Goal: Transaction & Acquisition: Download file/media

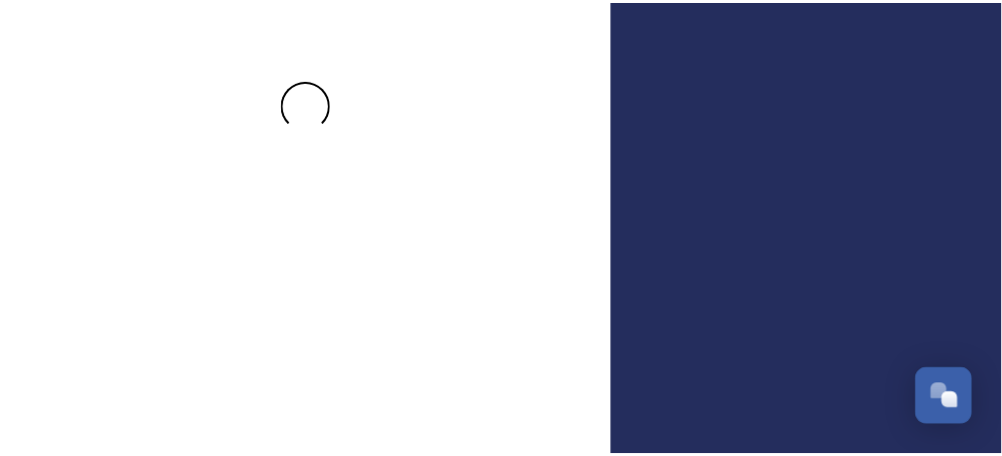
scroll to position [172, 0]
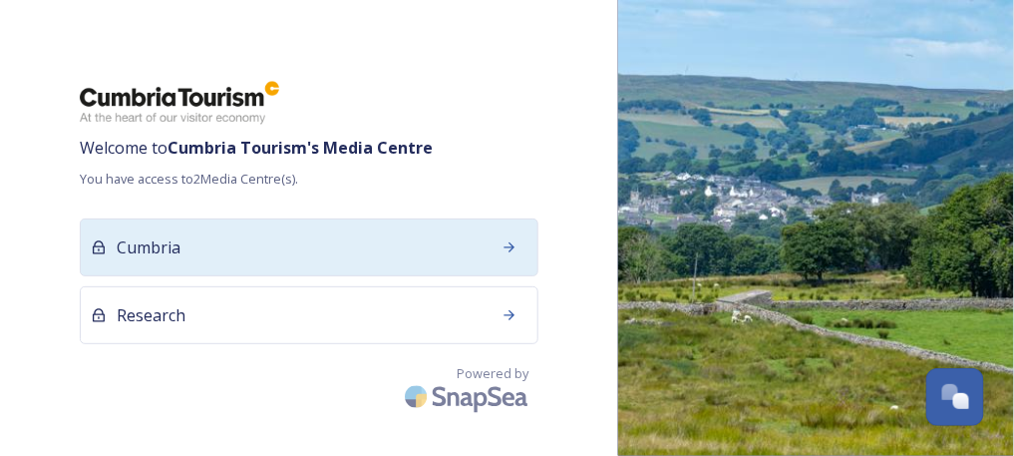
click at [388, 234] on div "Cumbria" at bounding box center [309, 247] width 459 height 58
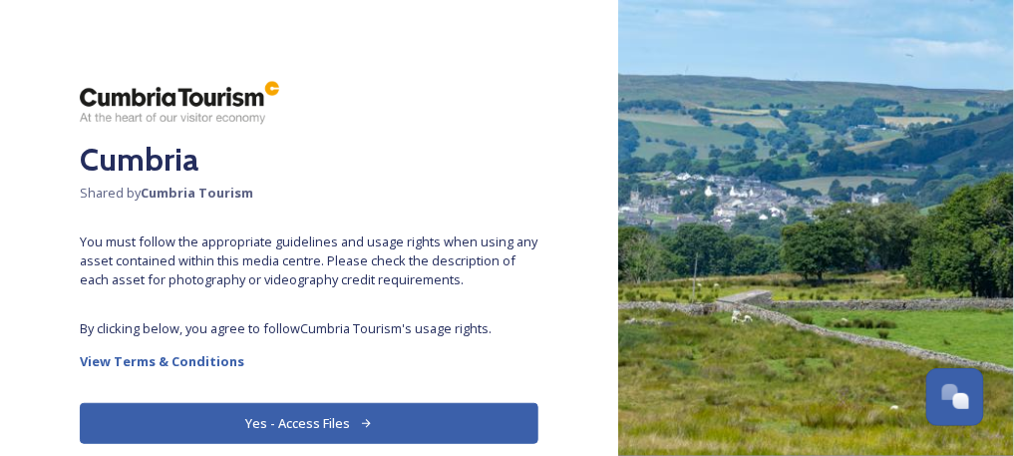
click at [235, 416] on button "Yes - Access Files" at bounding box center [309, 423] width 459 height 41
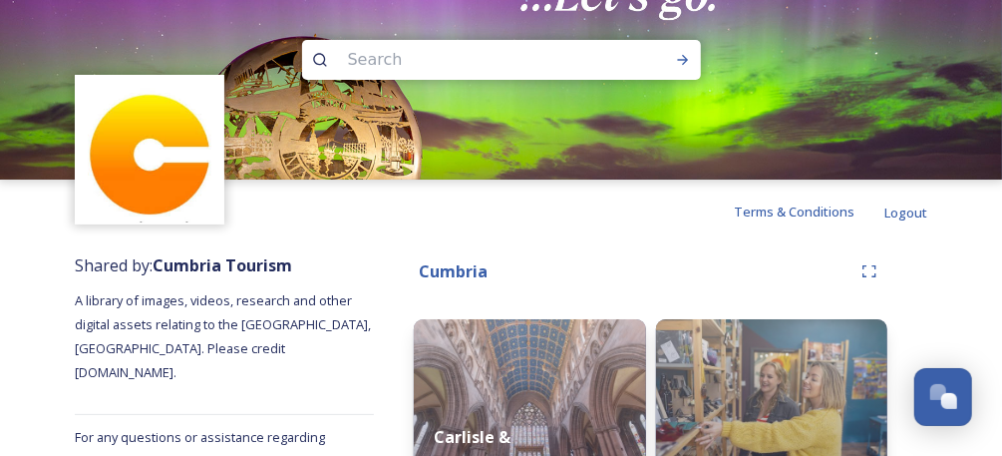
click at [464, 56] on input at bounding box center [474, 60] width 273 height 44
type input "autumn"
click at [687, 57] on icon at bounding box center [683, 60] width 16 height 16
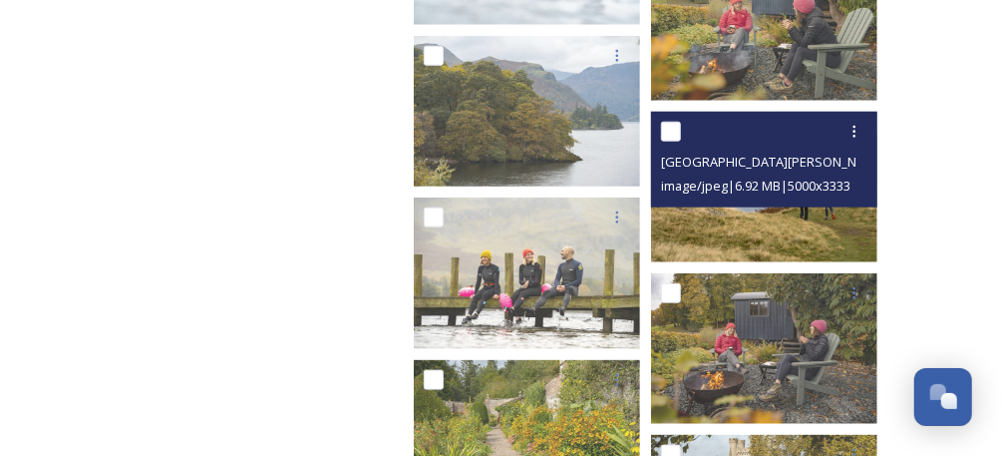
scroll to position [839, 0]
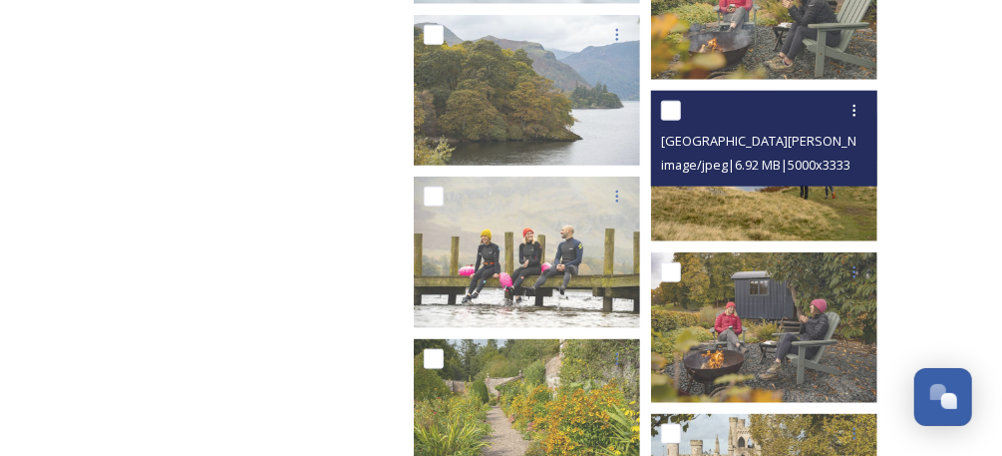
click at [858, 220] on img at bounding box center [764, 166] width 226 height 151
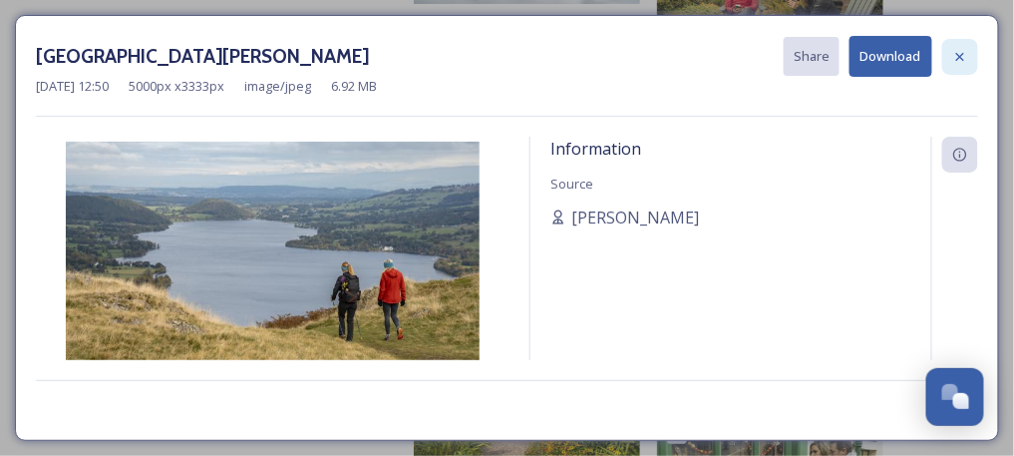
click at [962, 54] on icon at bounding box center [960, 56] width 8 height 8
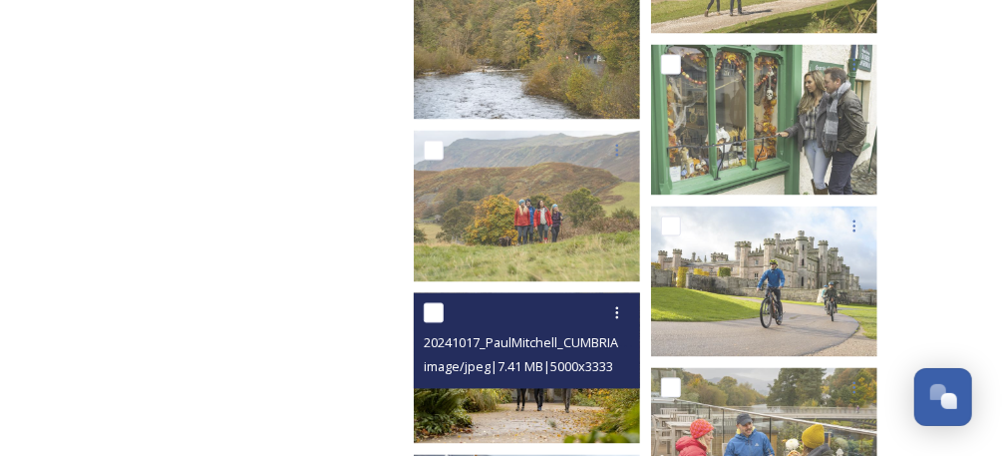
scroll to position [1504, 0]
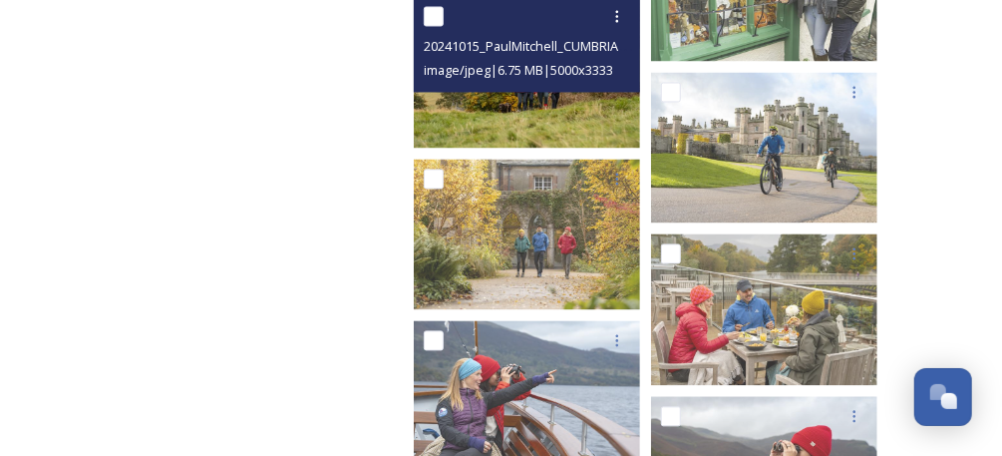
click at [524, 102] on img at bounding box center [527, 72] width 226 height 151
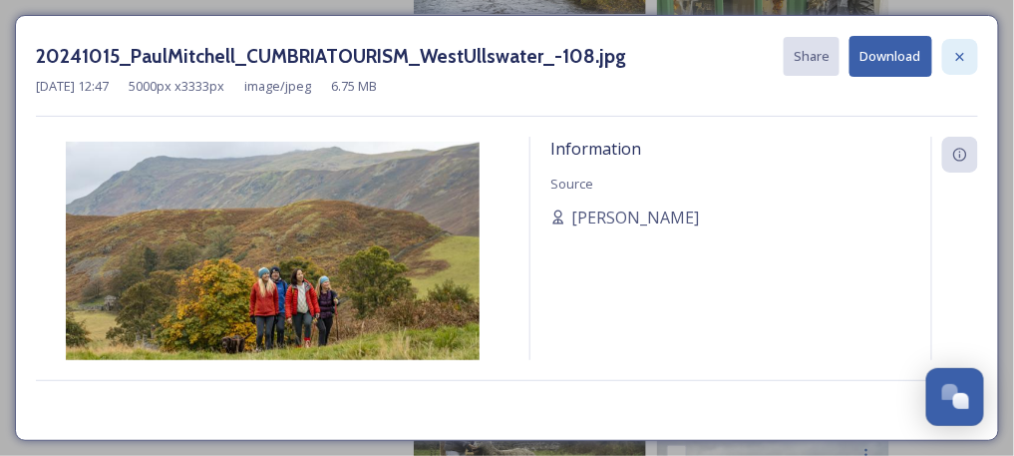
click at [963, 55] on icon at bounding box center [961, 57] width 16 height 16
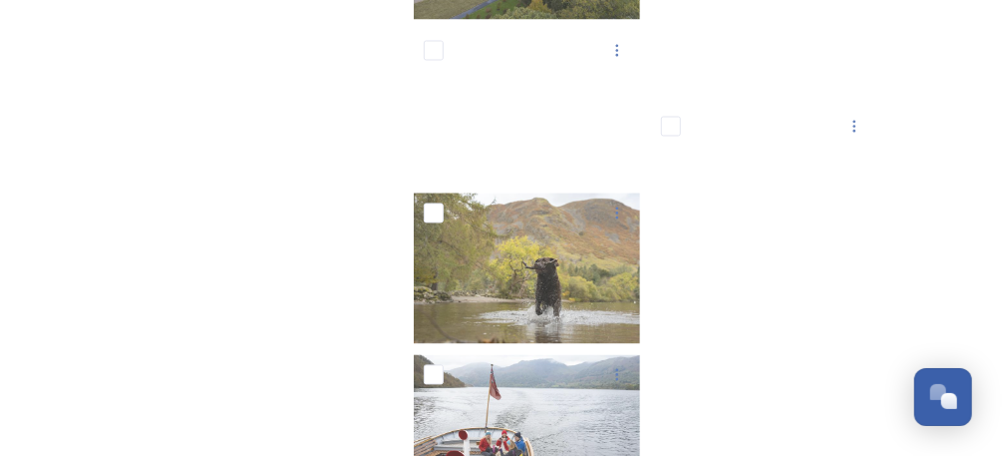
scroll to position [7508, 0]
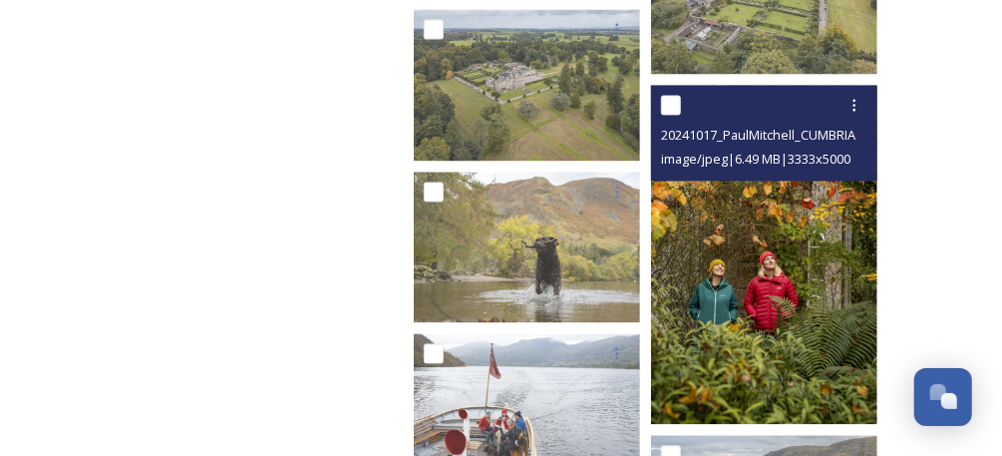
click at [768, 229] on img at bounding box center [764, 256] width 226 height 340
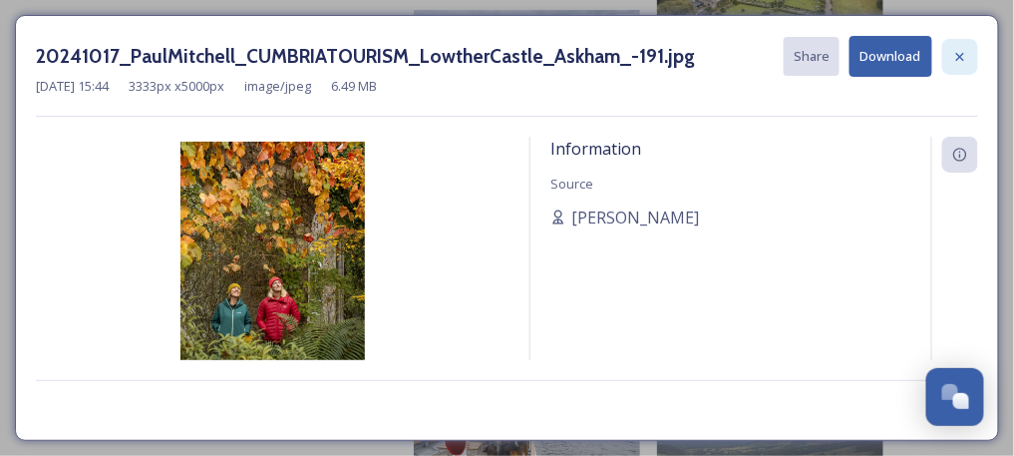
click at [963, 56] on icon at bounding box center [961, 57] width 16 height 16
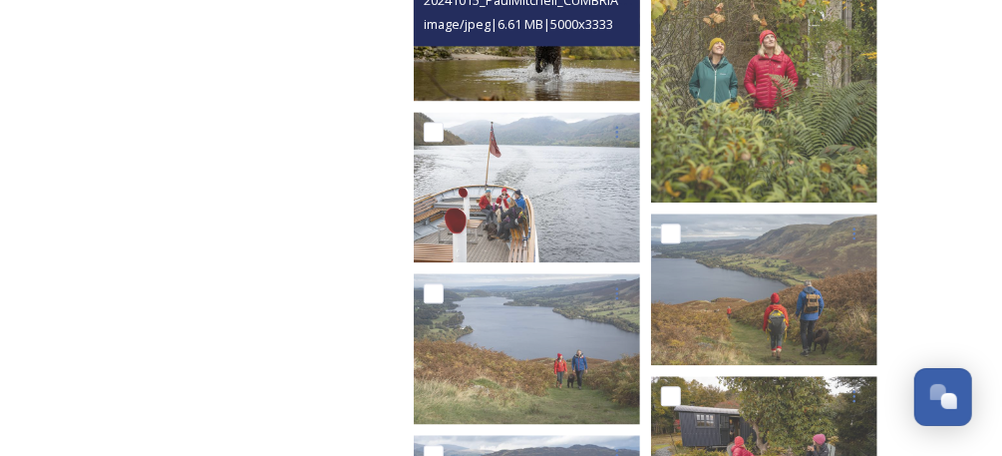
scroll to position [7775, 0]
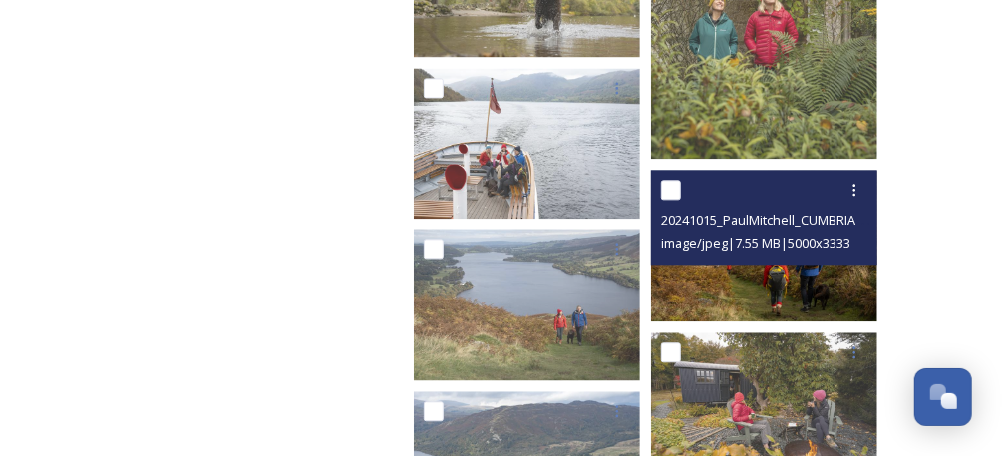
click at [721, 279] on img at bounding box center [764, 245] width 226 height 151
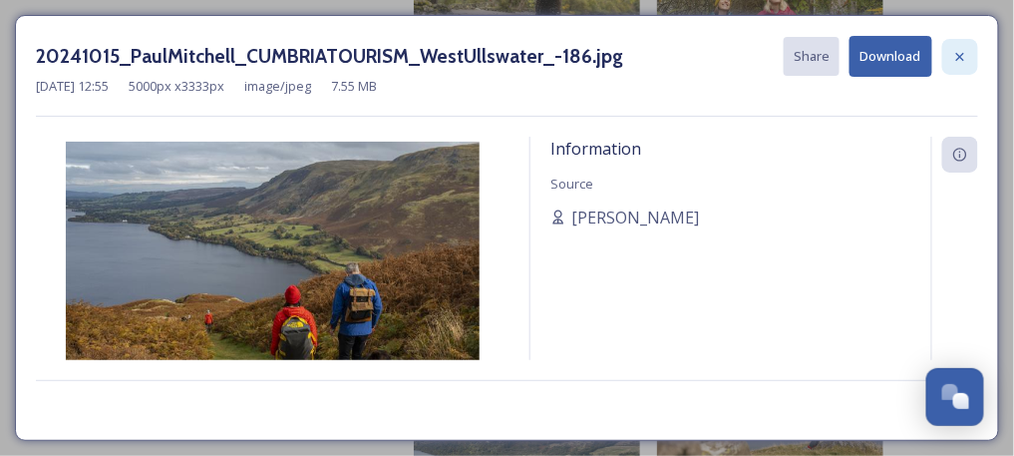
click at [956, 56] on icon at bounding box center [961, 57] width 16 height 16
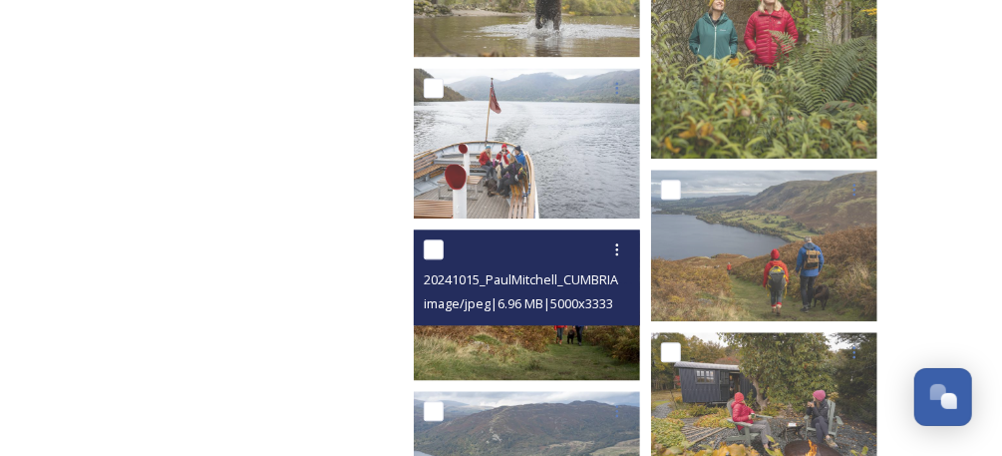
scroll to position [7907, 0]
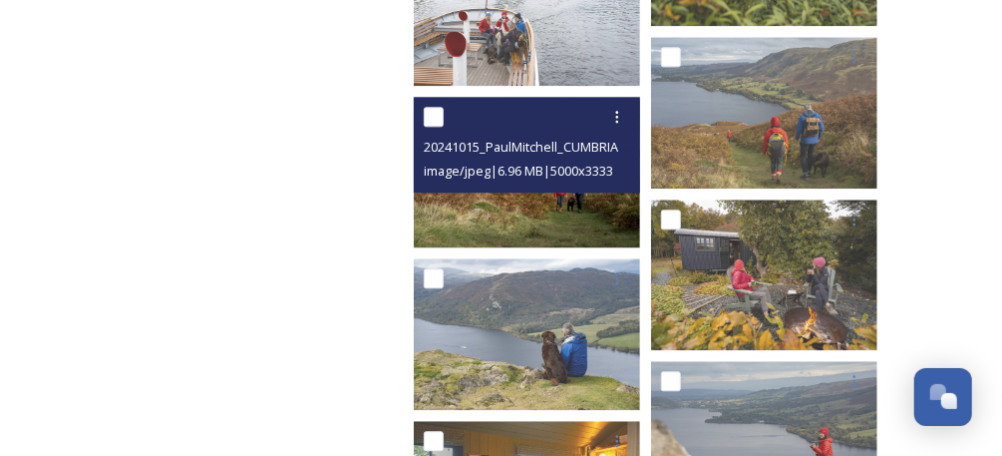
click at [569, 217] on img at bounding box center [527, 172] width 226 height 151
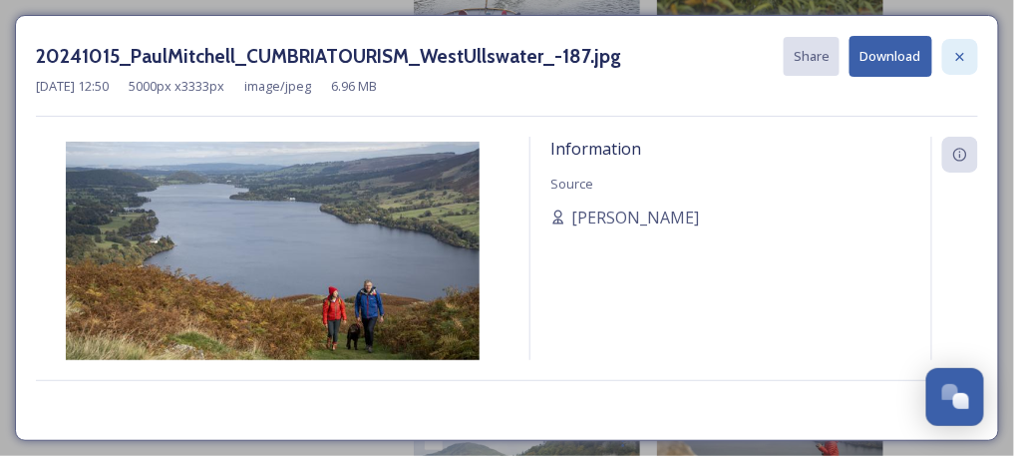
click at [965, 52] on icon at bounding box center [961, 57] width 16 height 16
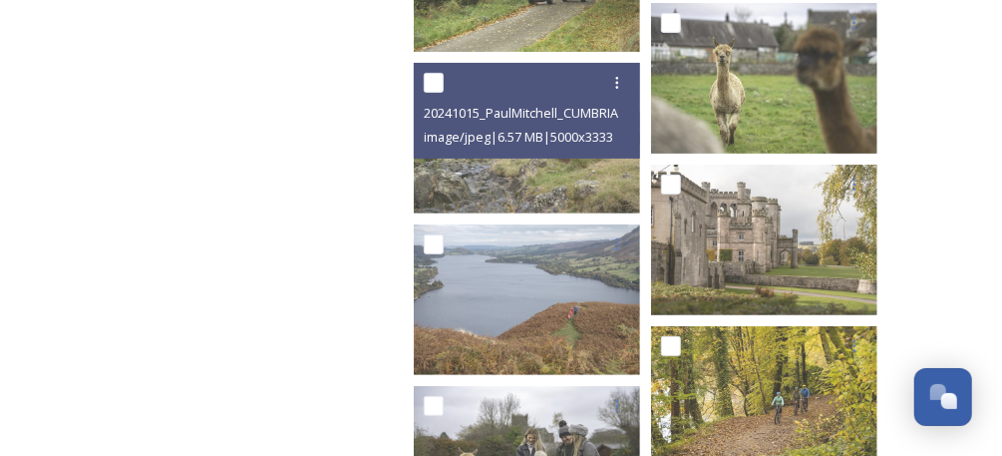
scroll to position [9370, 0]
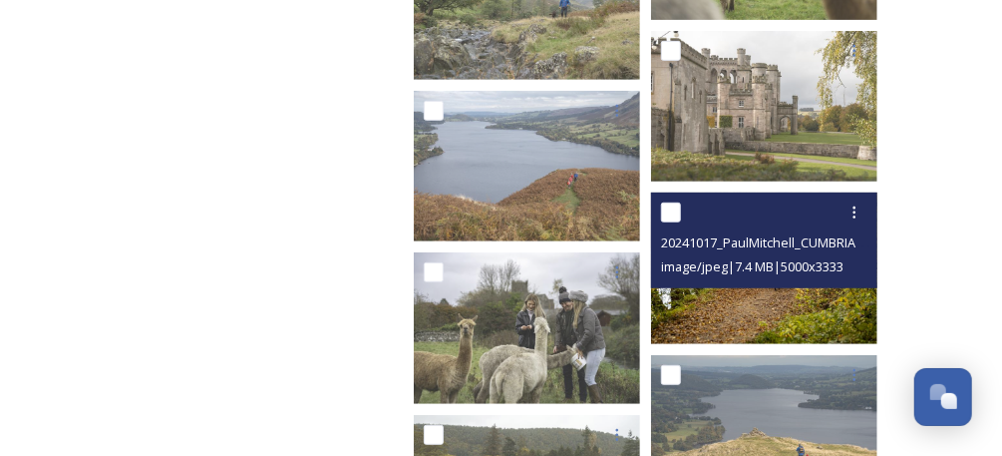
click at [723, 301] on img at bounding box center [764, 267] width 226 height 151
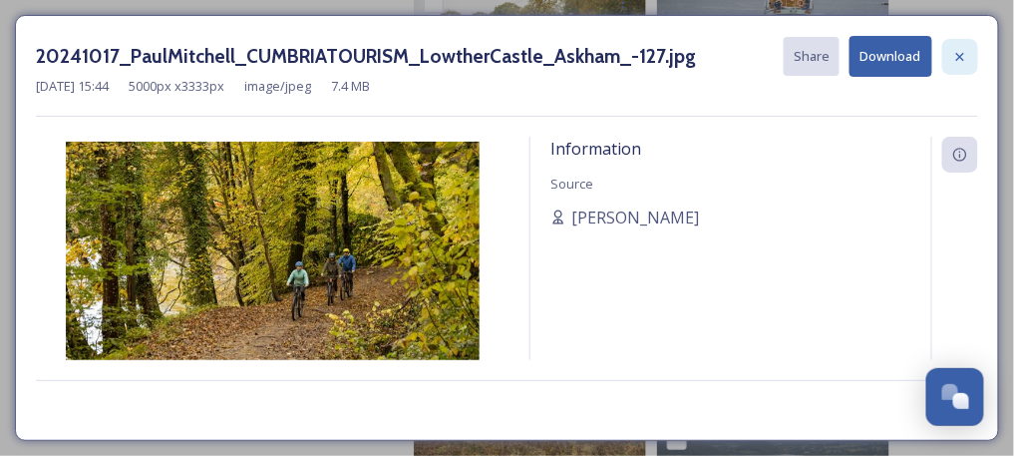
click at [955, 60] on icon at bounding box center [961, 57] width 16 height 16
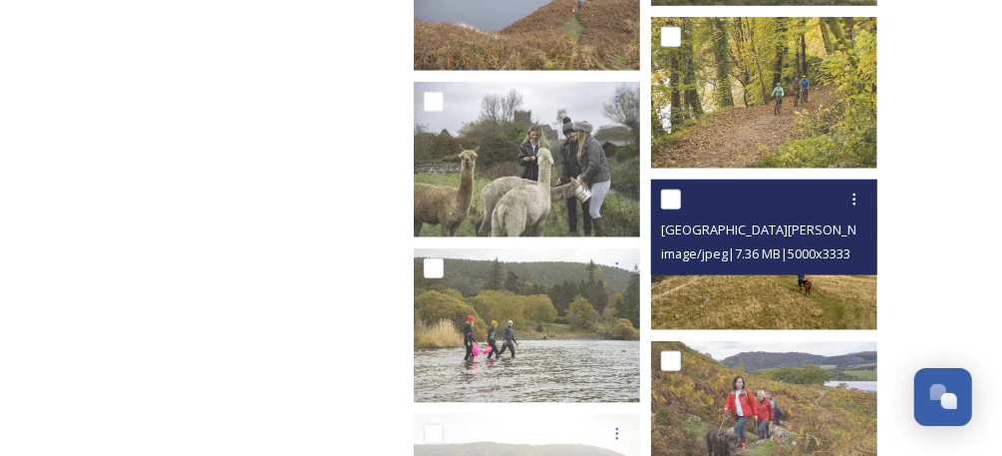
scroll to position [10035, 0]
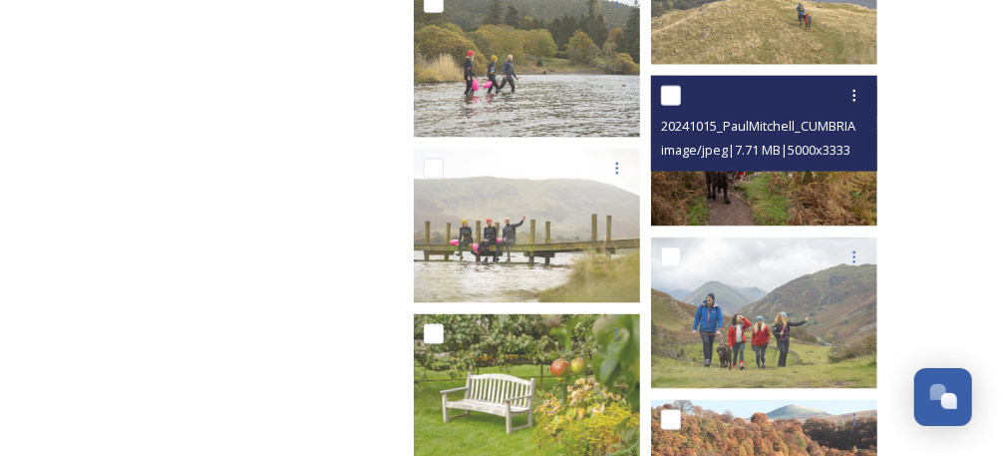
click at [812, 182] on img at bounding box center [764, 151] width 226 height 151
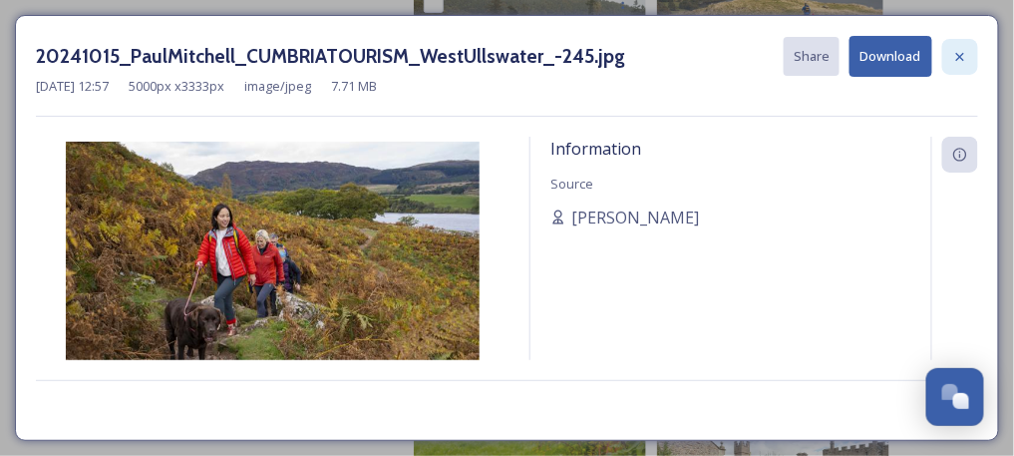
click at [960, 57] on icon at bounding box center [961, 57] width 16 height 16
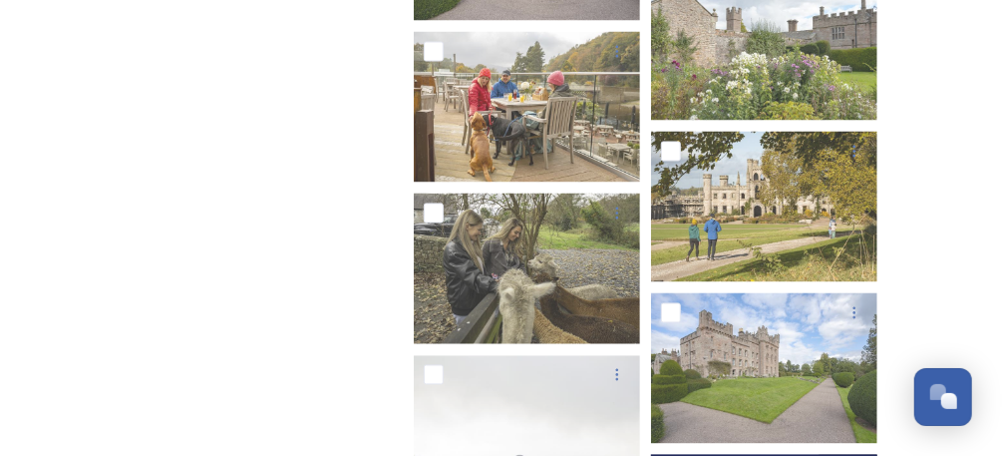
scroll to position [10301, 0]
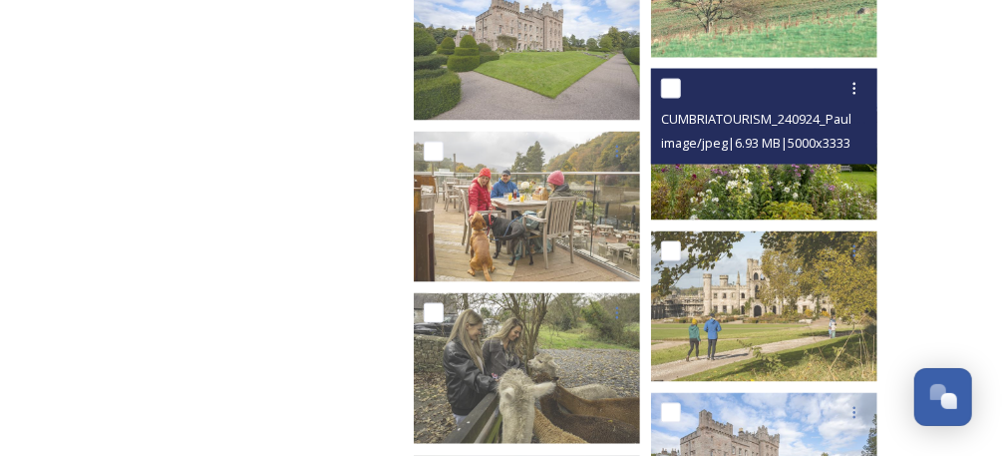
click at [784, 198] on img at bounding box center [764, 144] width 226 height 151
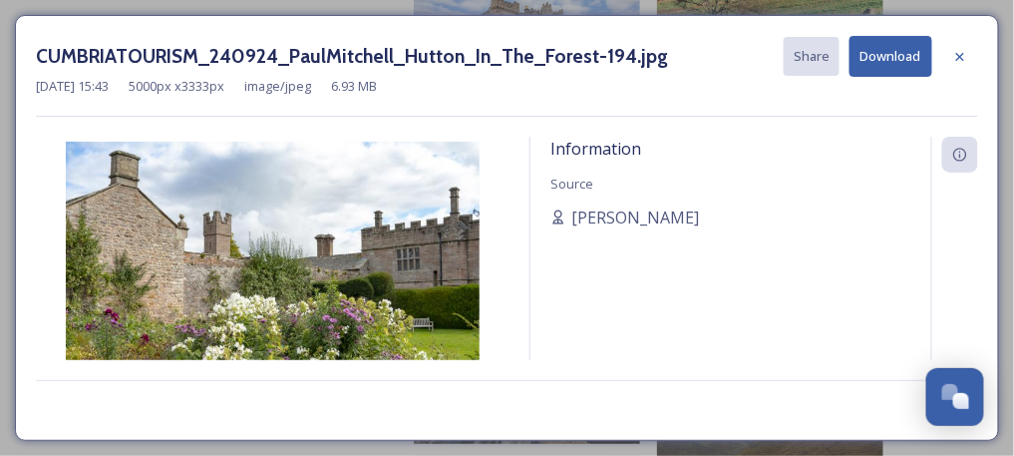
click at [901, 36] on button "Download" at bounding box center [891, 56] width 83 height 41
click at [898, 56] on button "Download" at bounding box center [891, 56] width 83 height 41
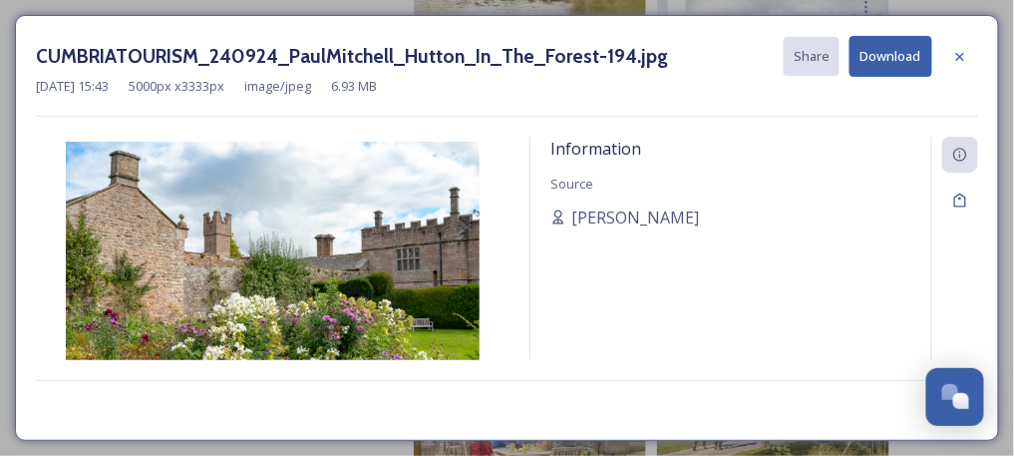
click at [896, 62] on button "Download" at bounding box center [891, 56] width 83 height 41
click at [967, 57] on icon at bounding box center [961, 57] width 16 height 16
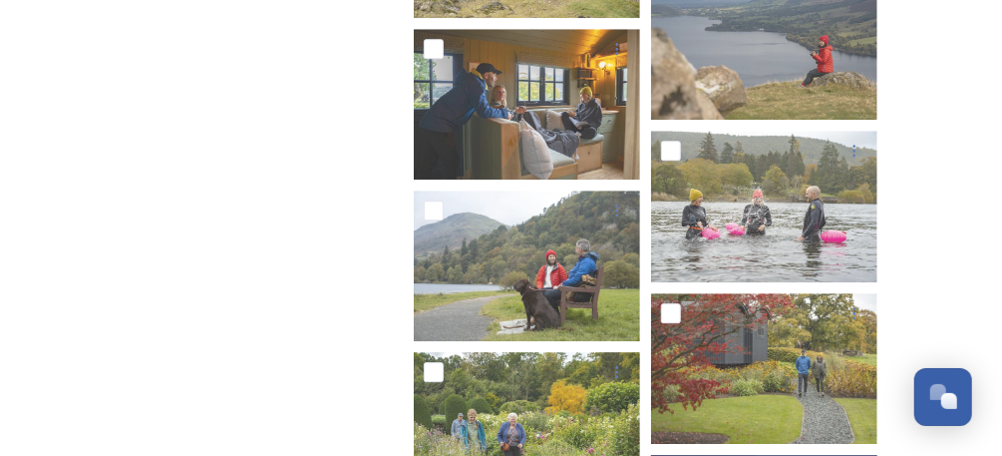
scroll to position [8306, 0]
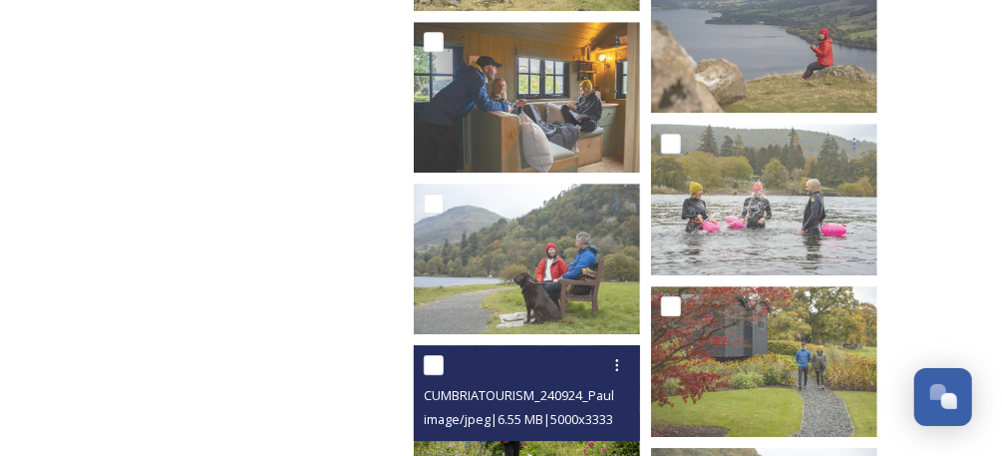
click at [532, 386] on div "CUMBRIATOURISM_240924_PaulMitchell_Hutton_In_The_Forest-117.jpg" at bounding box center [529, 395] width 211 height 24
click at [570, 444] on img at bounding box center [527, 420] width 226 height 151
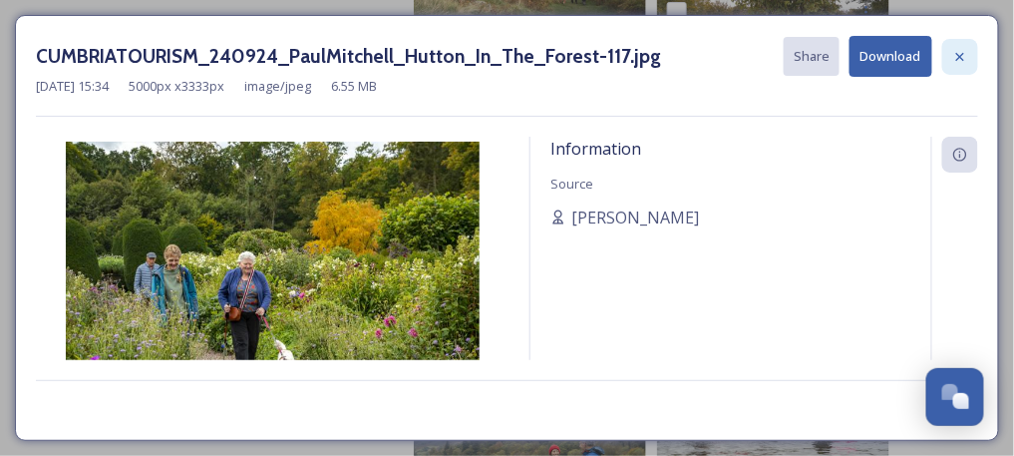
click at [962, 56] on icon at bounding box center [960, 56] width 8 height 8
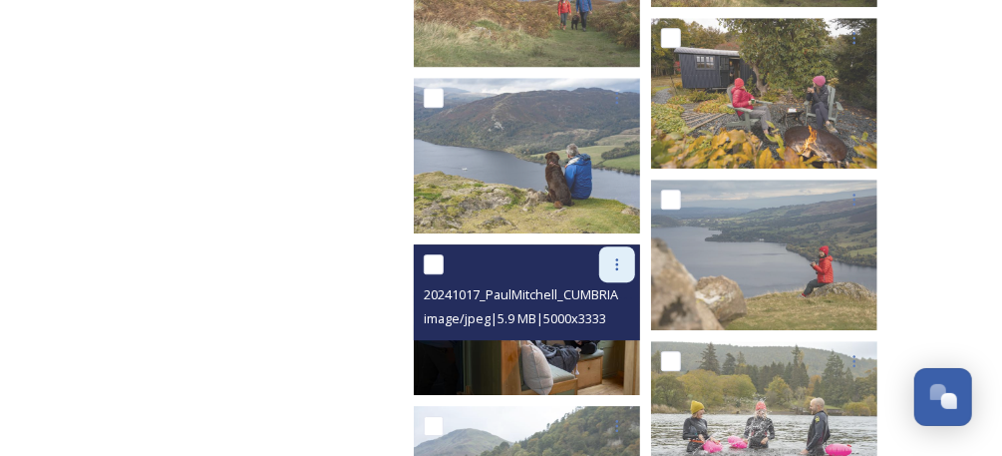
scroll to position [8174, 0]
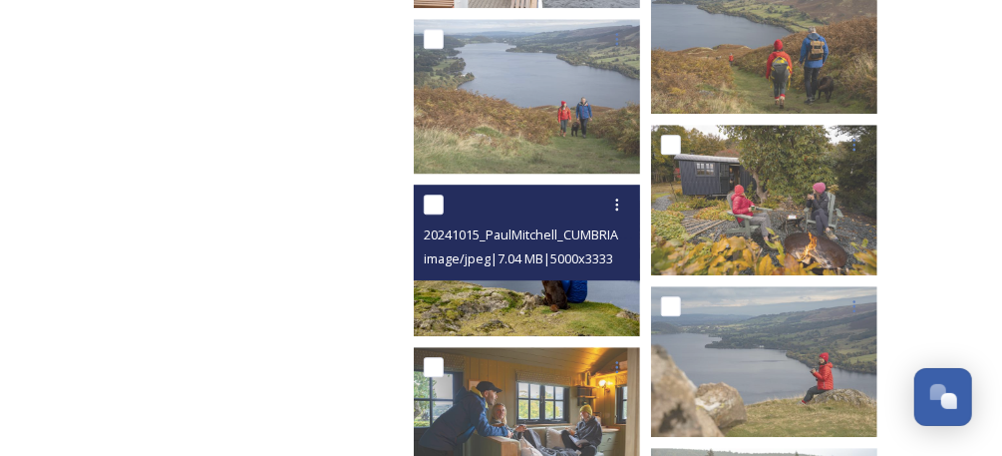
click at [540, 307] on img at bounding box center [527, 260] width 226 height 151
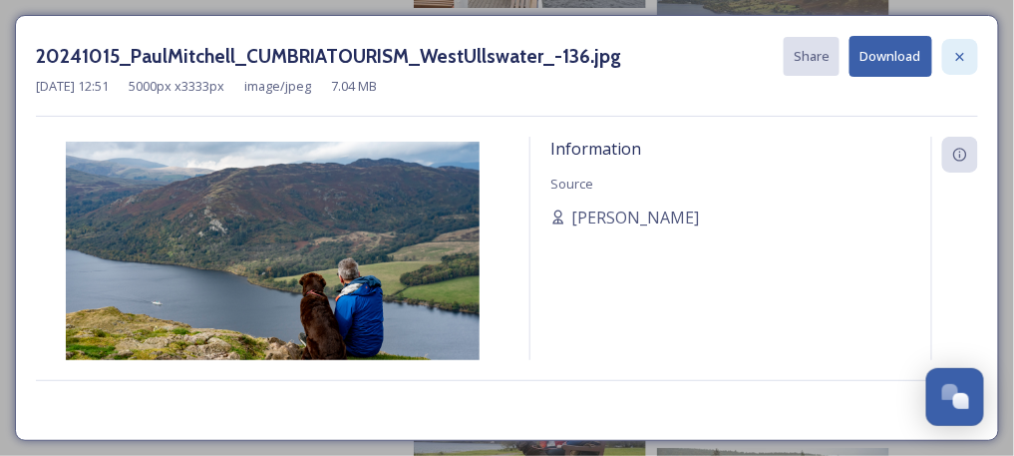
click at [959, 53] on icon at bounding box center [960, 56] width 8 height 8
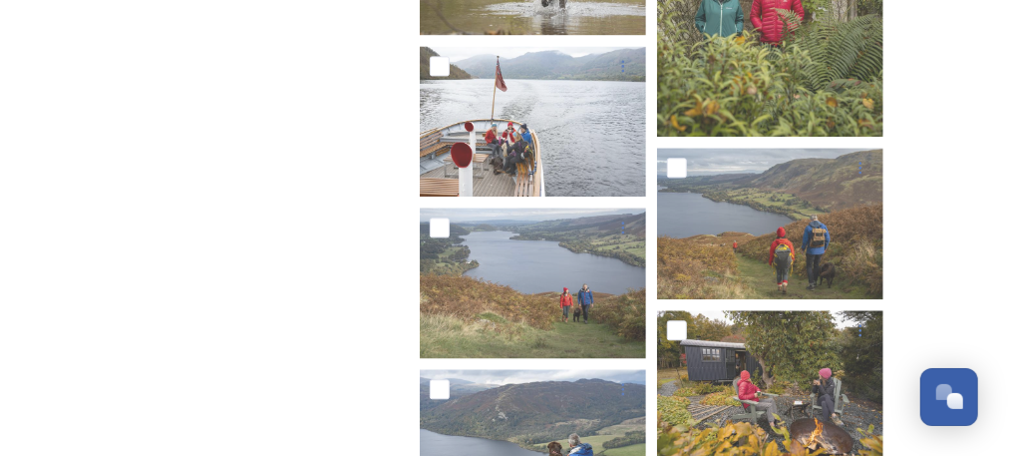
scroll to position [7775, 0]
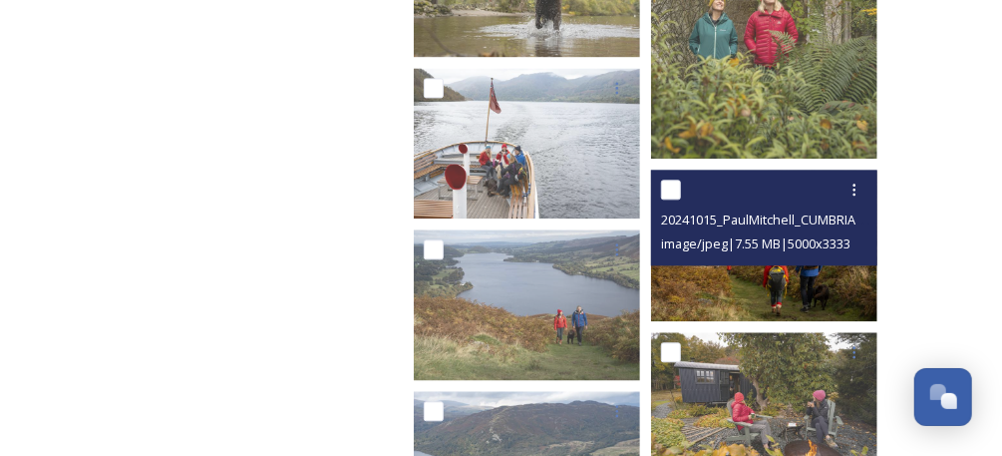
click at [821, 301] on img at bounding box center [764, 245] width 226 height 151
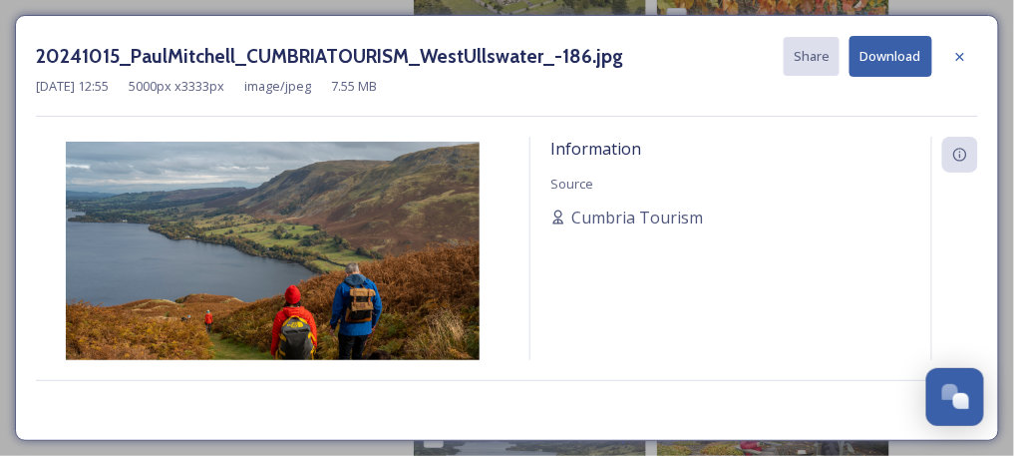
click at [866, 58] on button "Download" at bounding box center [891, 56] width 83 height 41
click at [879, 54] on button "Download" at bounding box center [891, 56] width 83 height 41
